Goal: Check status: Check status

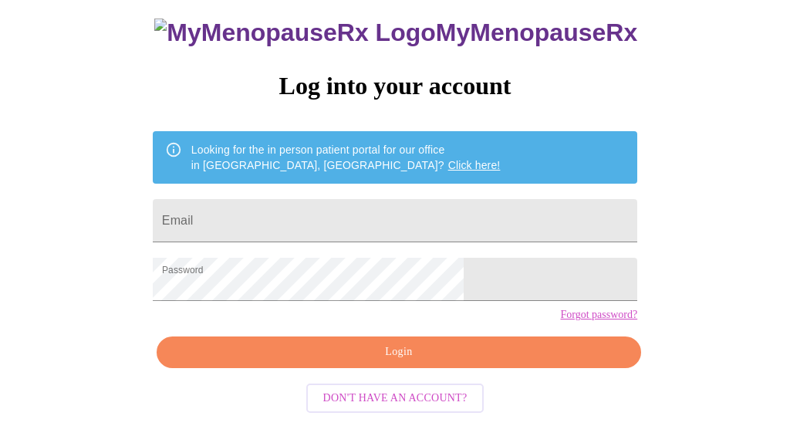
scroll to position [117, 0]
click at [456, 353] on span "Login" at bounding box center [398, 351] width 449 height 19
click at [423, 359] on span "Login" at bounding box center [398, 351] width 449 height 19
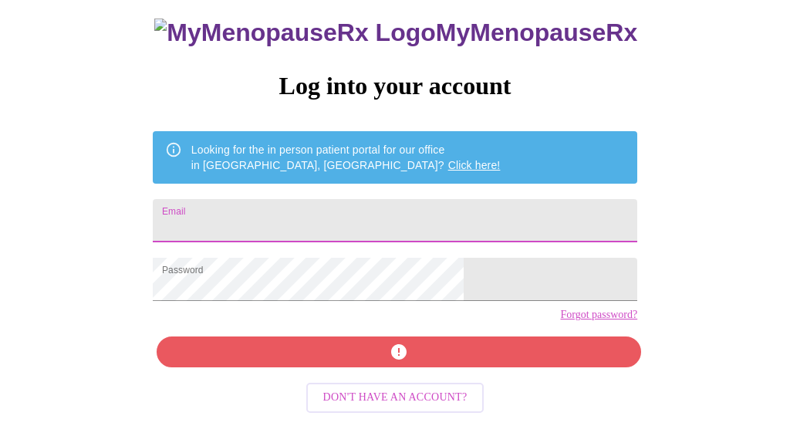
click at [463, 199] on input "Email" at bounding box center [395, 220] width 484 height 43
type input "[EMAIL_ADDRESS][DOMAIN_NAME]"
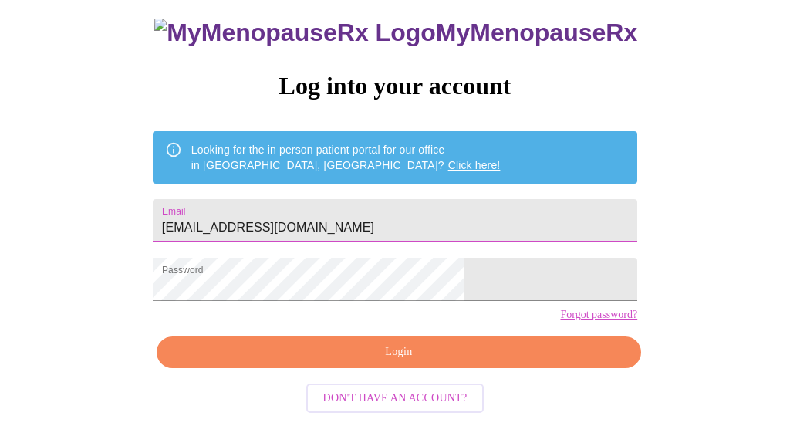
click at [437, 362] on span "Login" at bounding box center [398, 351] width 449 height 19
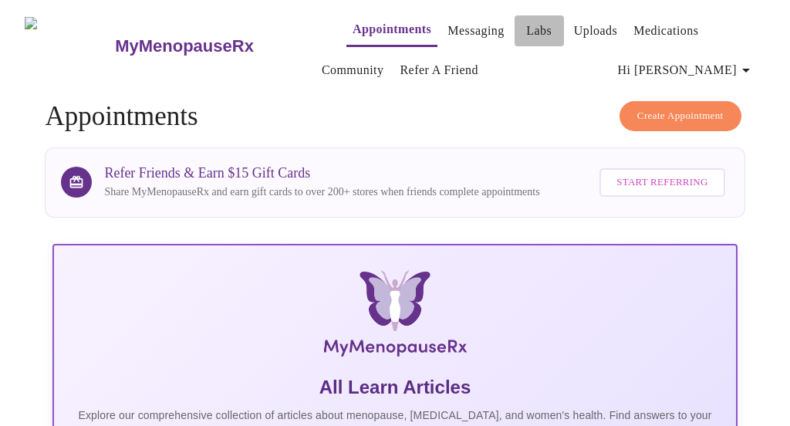
click at [526, 31] on link "Labs" at bounding box center [538, 31] width 25 height 22
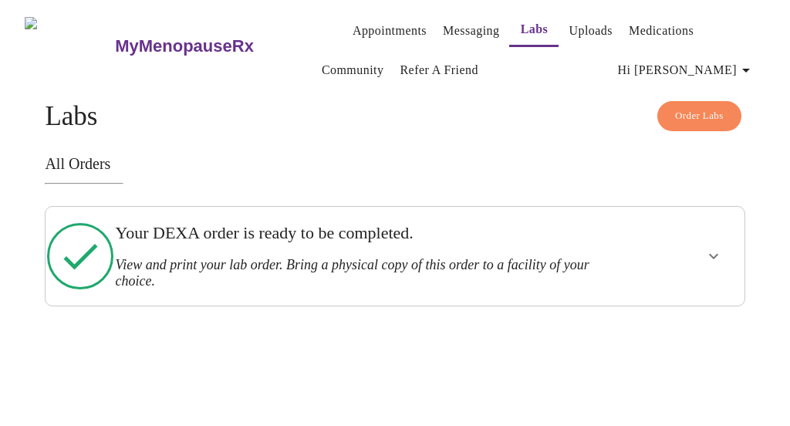
click at [719, 252] on icon "show more" at bounding box center [713, 256] width 19 height 19
click at [669, 312] on span "View Order" at bounding box center [676, 315] width 69 height 19
